Goal: Find specific page/section: Find specific page/section

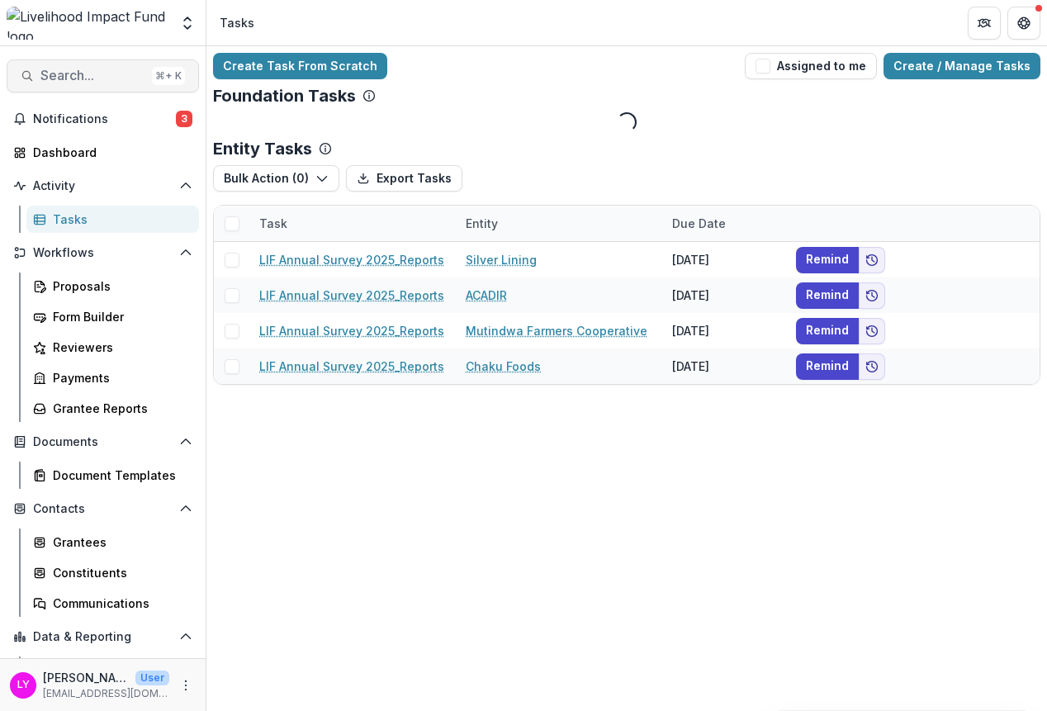
click at [88, 73] on span "Search..." at bounding box center [92, 76] width 105 height 16
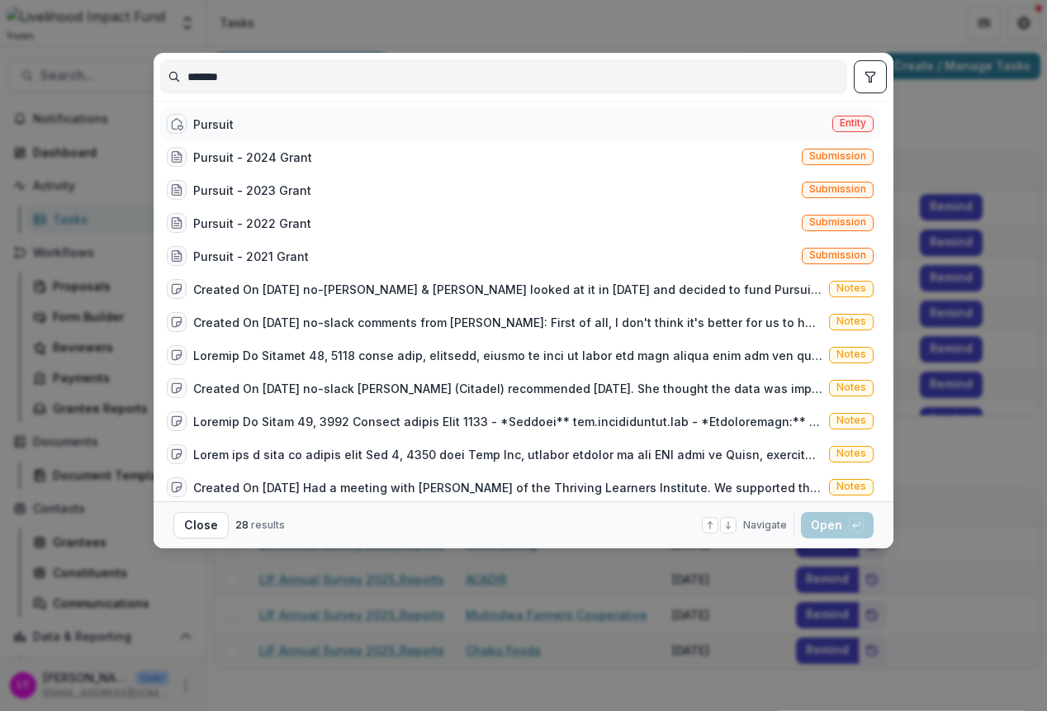
type input "*******"
click at [258, 114] on div "Pursuit Entity" at bounding box center [520, 123] width 720 height 33
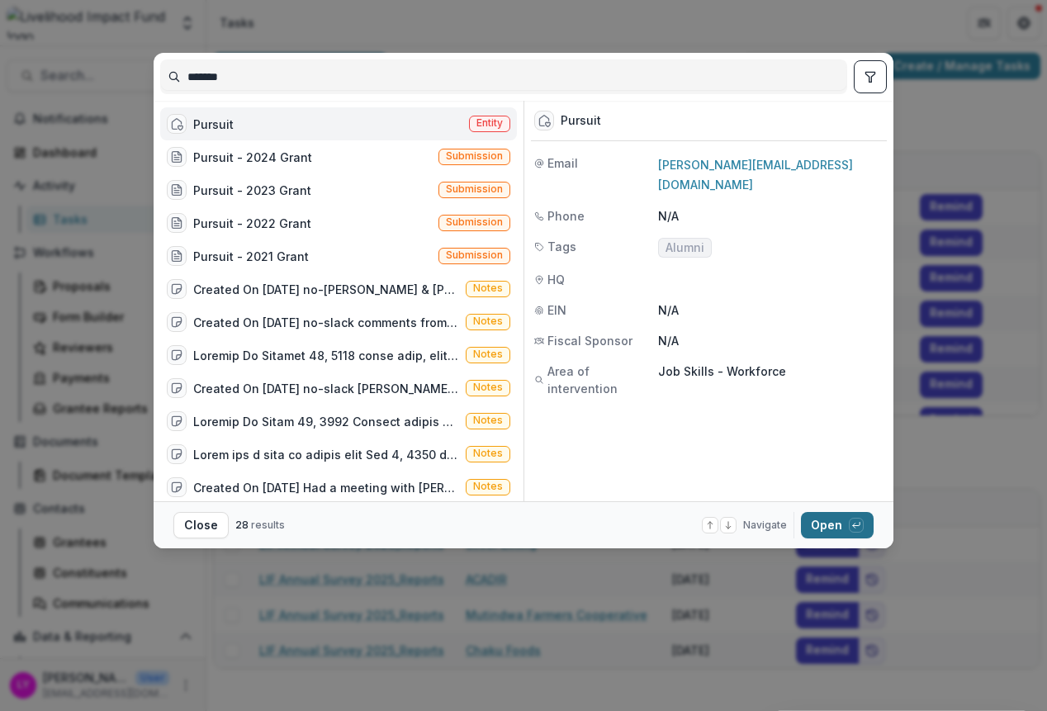
click at [829, 518] on button "Open with enter key" at bounding box center [837, 525] width 73 height 26
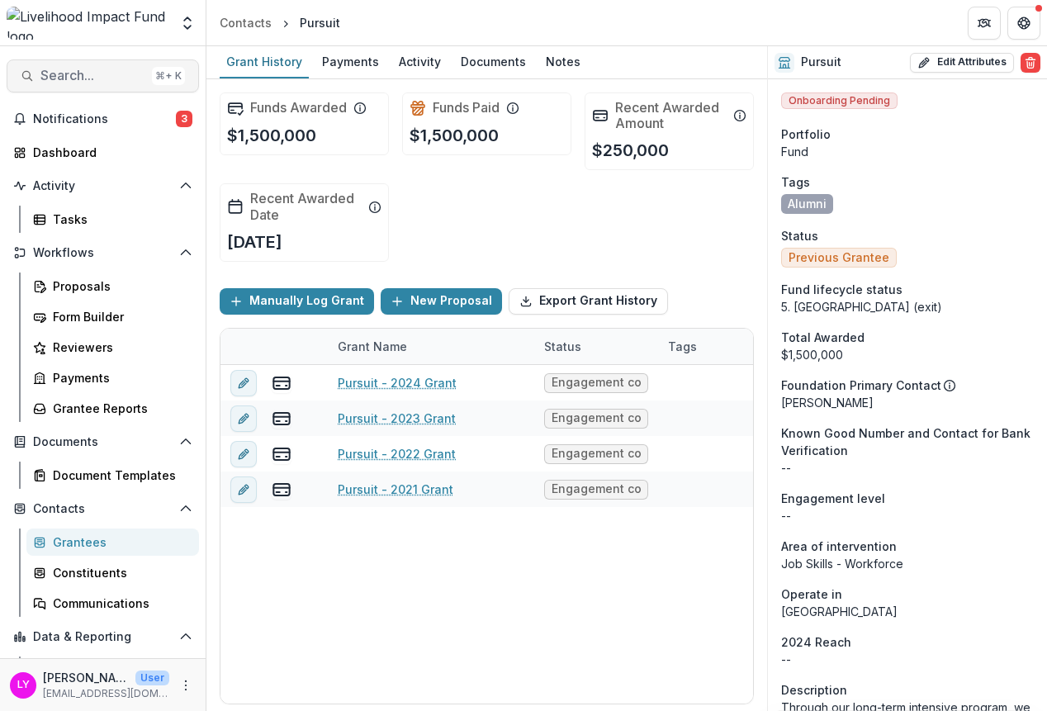
click at [97, 67] on button "Search... ⌘ + K" at bounding box center [103, 75] width 192 height 33
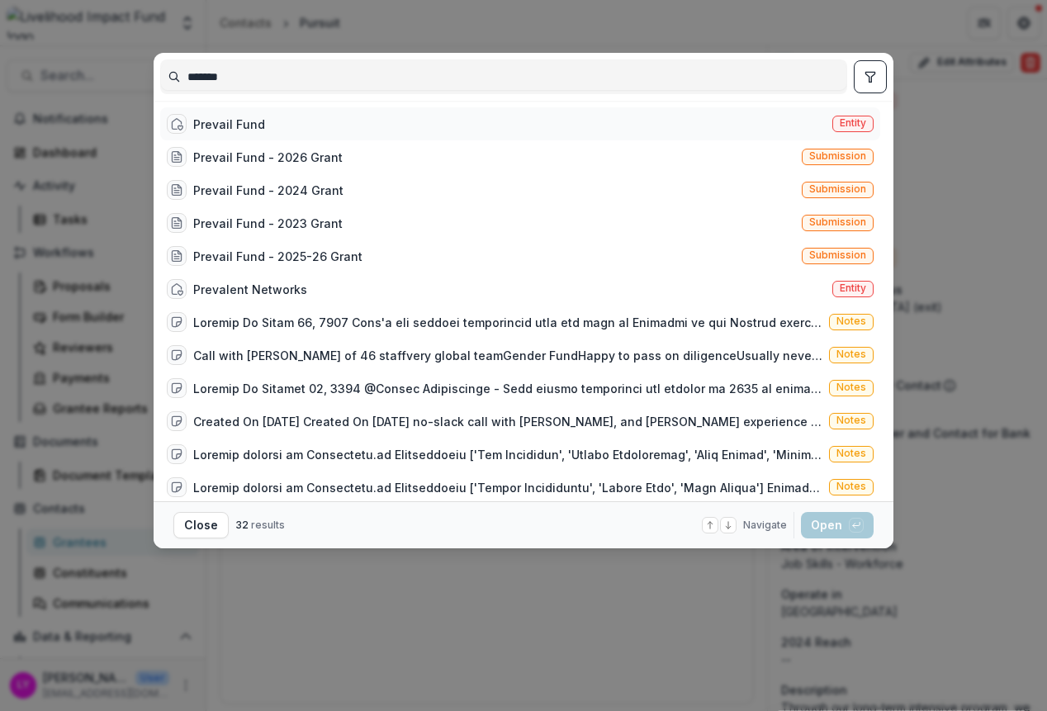
type input "*******"
click at [291, 136] on div "Prevail Fund Entity" at bounding box center [520, 123] width 720 height 33
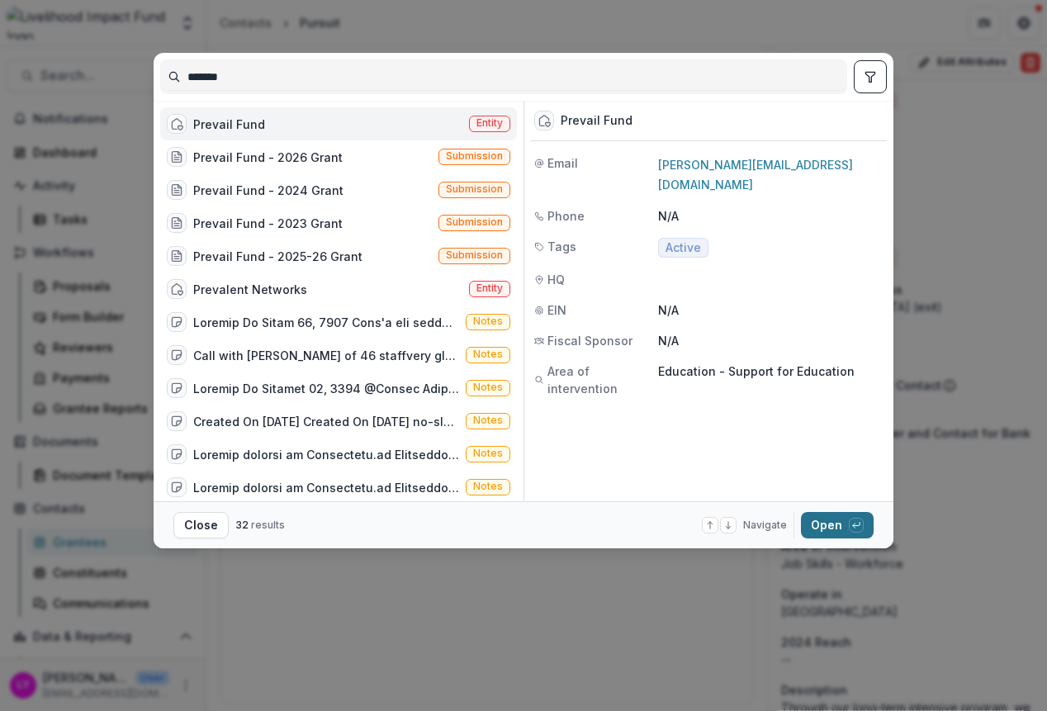
click at [841, 520] on button "Open with enter key" at bounding box center [837, 525] width 73 height 26
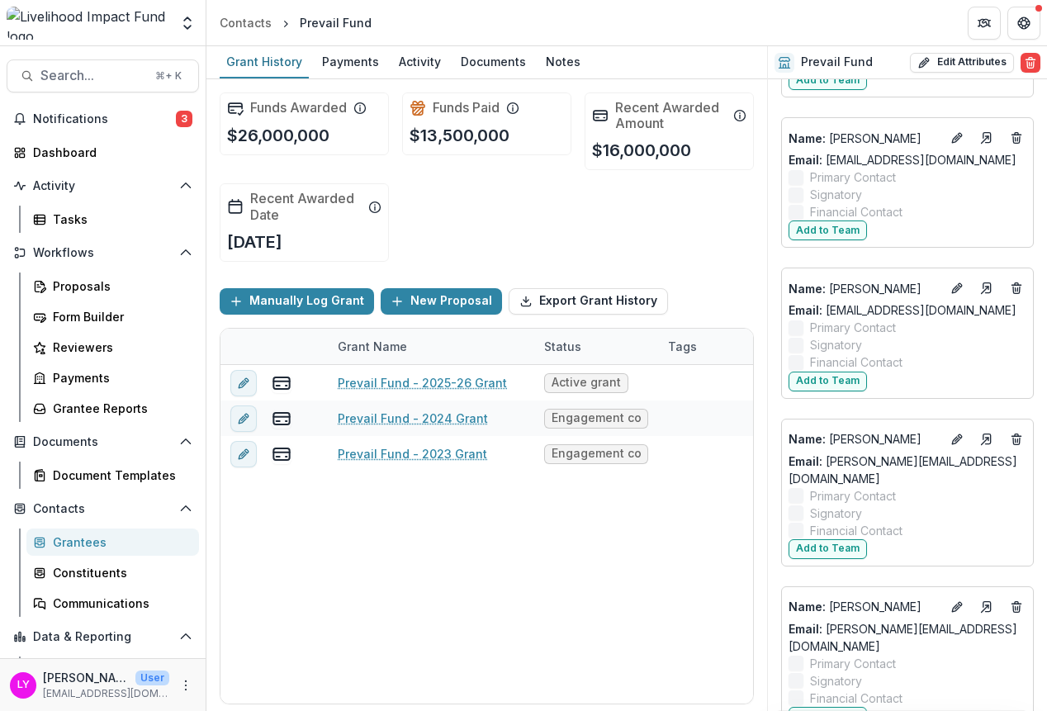
scroll to position [1262, 0]
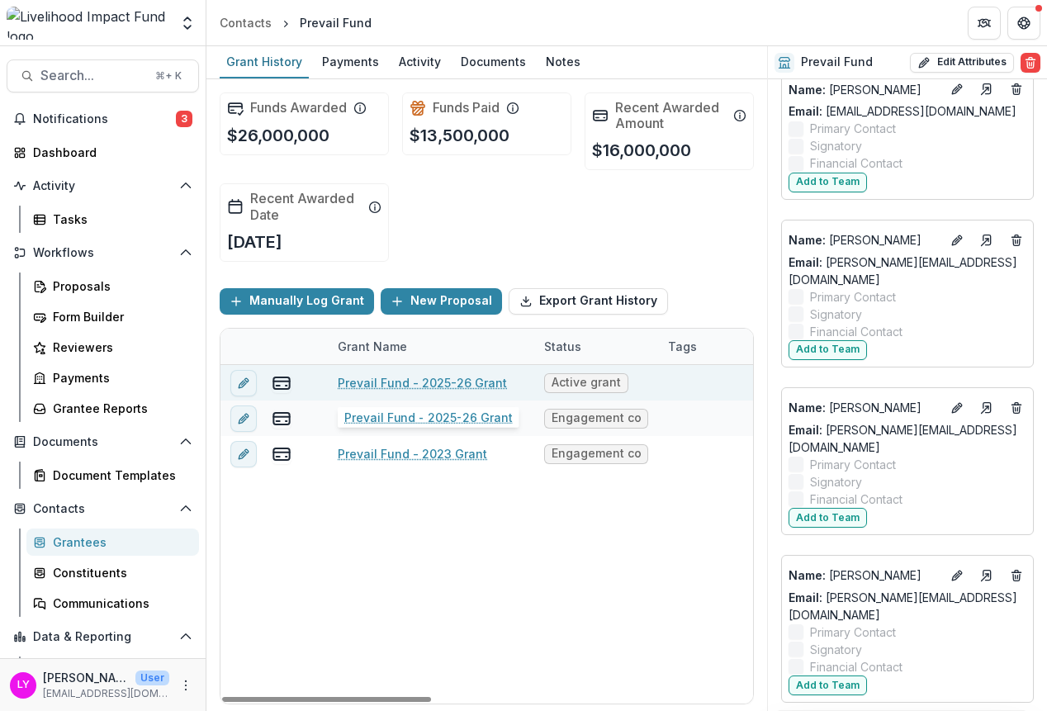
click at [417, 386] on link "Prevail Fund - 2025-26 Grant" at bounding box center [422, 382] width 169 height 17
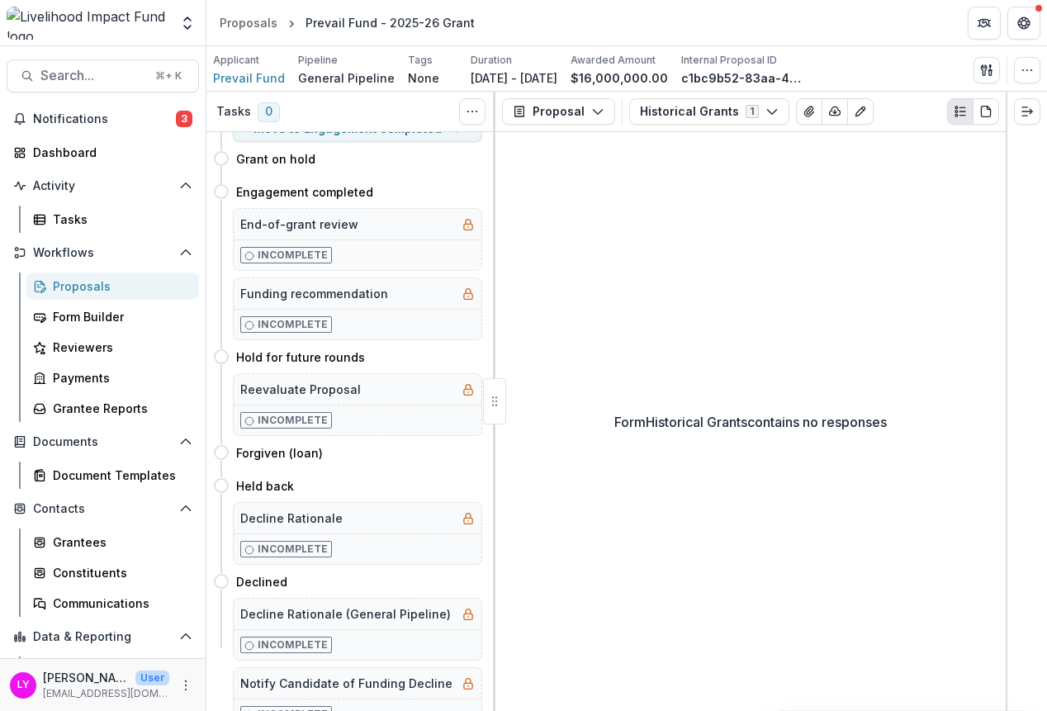
scroll to position [162, 0]
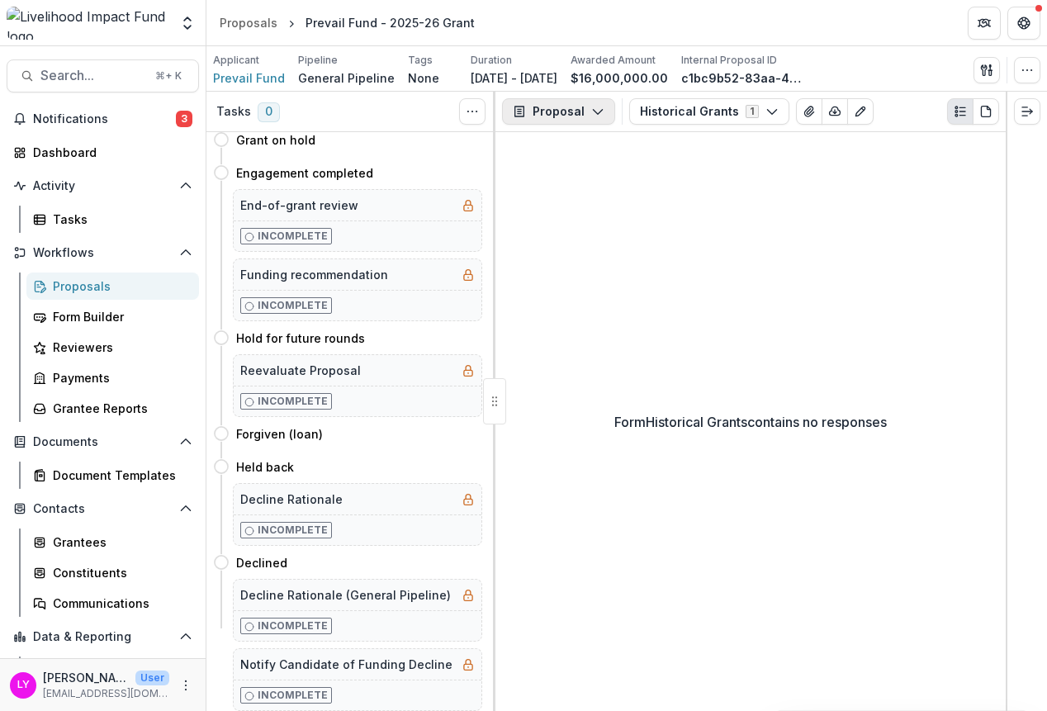
click at [581, 111] on button "Proposal" at bounding box center [558, 111] width 113 height 26
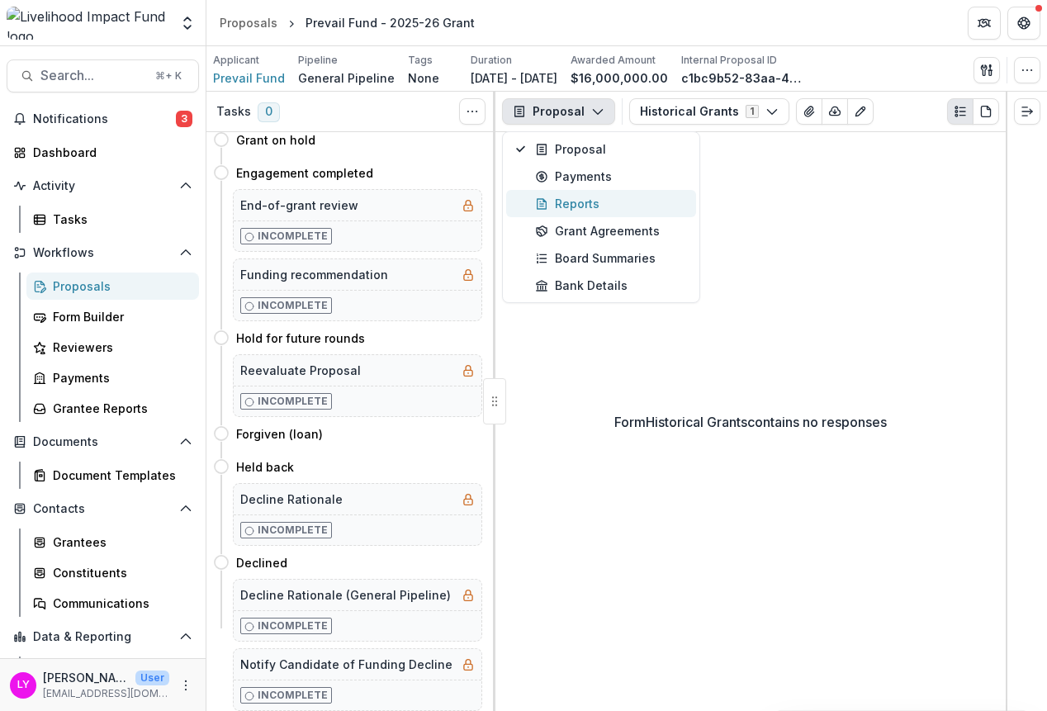
click at [579, 200] on div "Reports" at bounding box center [610, 203] width 151 height 17
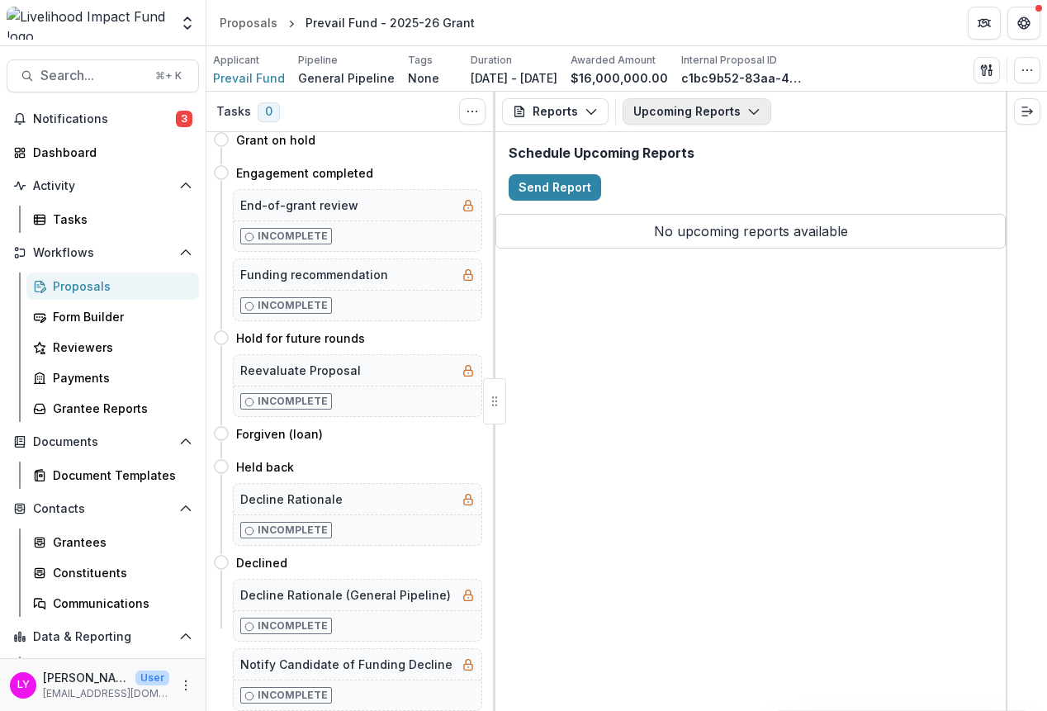
click at [645, 123] on button "Upcoming Reports" at bounding box center [697, 111] width 149 height 26
